Goal: Task Accomplishment & Management: Complete application form

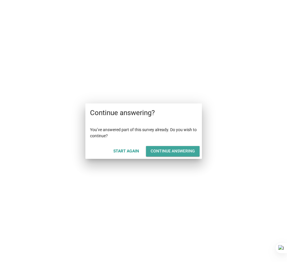
click at [176, 151] on div "Continue answering" at bounding box center [173, 151] width 44 height 6
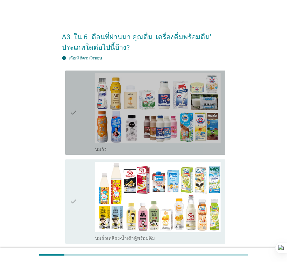
click at [88, 126] on div "check" at bounding box center [82, 113] width 25 height 80
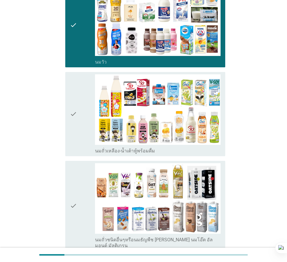
click at [77, 131] on div "check" at bounding box center [82, 114] width 25 height 80
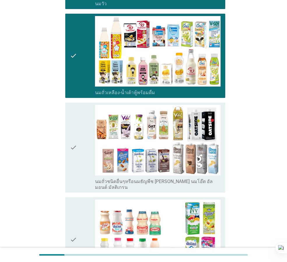
click at [78, 140] on div "check" at bounding box center [82, 148] width 25 height 86
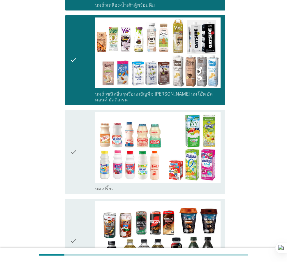
click at [82, 140] on div "check" at bounding box center [82, 152] width 25 height 80
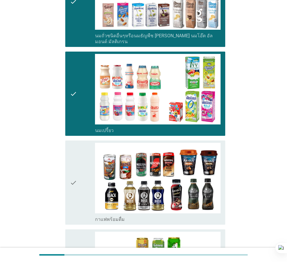
click at [82, 143] on div "check" at bounding box center [82, 183] width 25 height 80
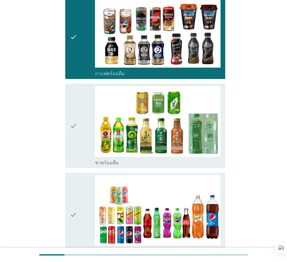
click at [82, 140] on div "check" at bounding box center [82, 126] width 25 height 80
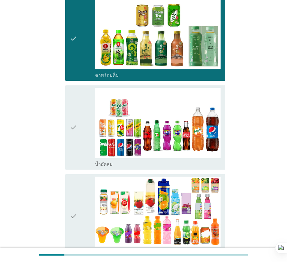
click at [82, 140] on div "check" at bounding box center [82, 128] width 25 height 80
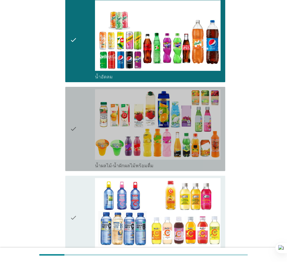
click at [82, 140] on div "check" at bounding box center [82, 129] width 25 height 80
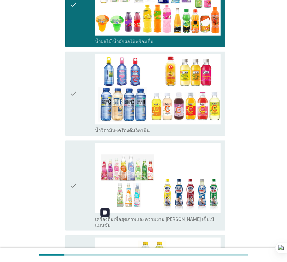
scroll to position [759, 0]
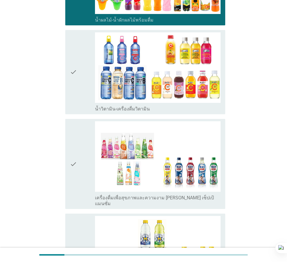
click at [78, 93] on div "check" at bounding box center [82, 72] width 25 height 80
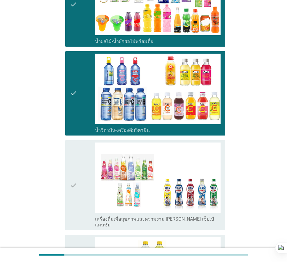
scroll to position [876, 0]
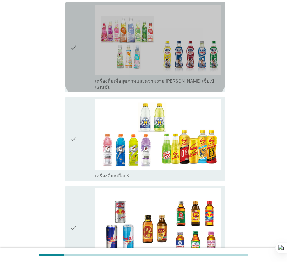
click at [67, 36] on div "check check_box_outline_blank เครื่องดื่มเพื่อสุขภาพและความงาม [PERSON_NAME] เซ…" at bounding box center [145, 47] width 160 height 90
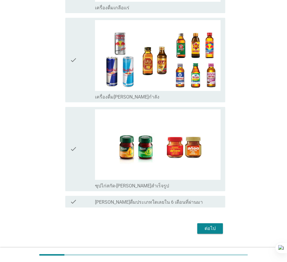
scroll to position [1046, 0]
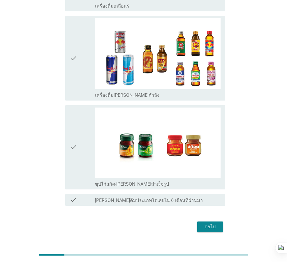
click at [78, 157] on div "check" at bounding box center [82, 148] width 25 height 80
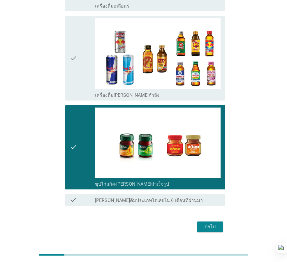
click at [219, 222] on button "ต่อไป" at bounding box center [211, 227] width 26 height 11
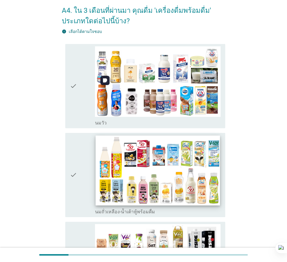
scroll to position [175, 0]
